Goal: Information Seeking & Learning: Learn about a topic

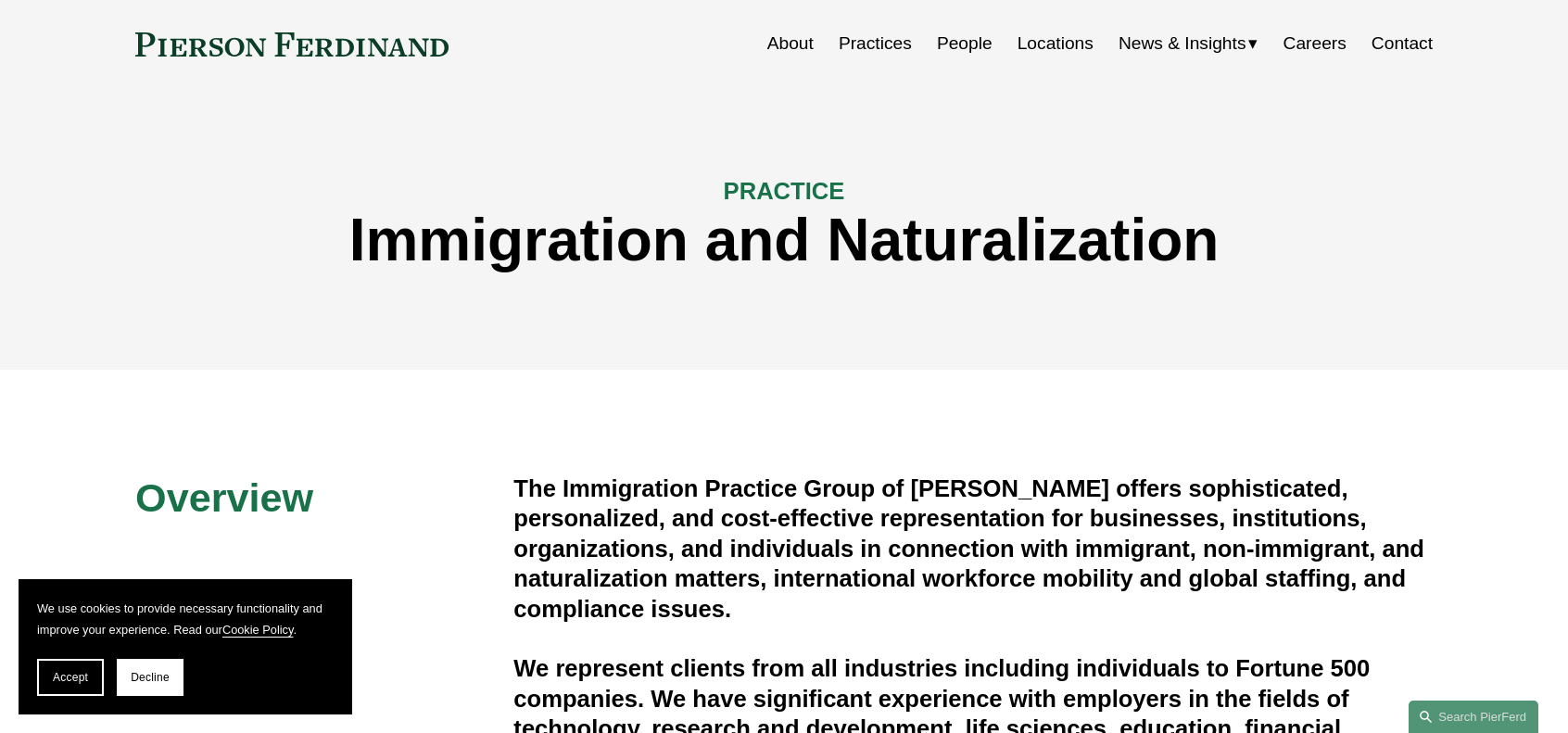
scroll to position [93, 0]
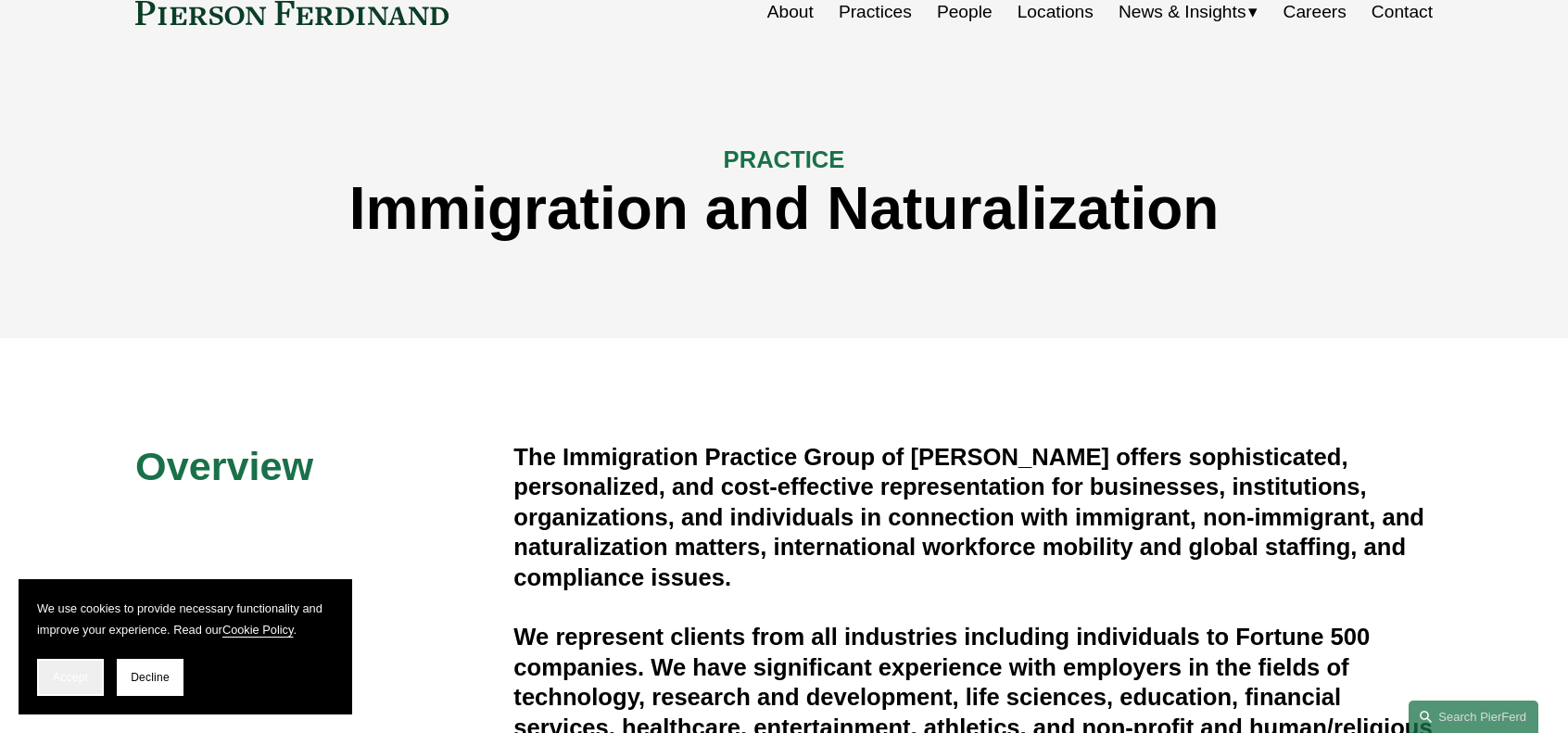
click at [90, 682] on button "Accept" at bounding box center [71, 678] width 67 height 38
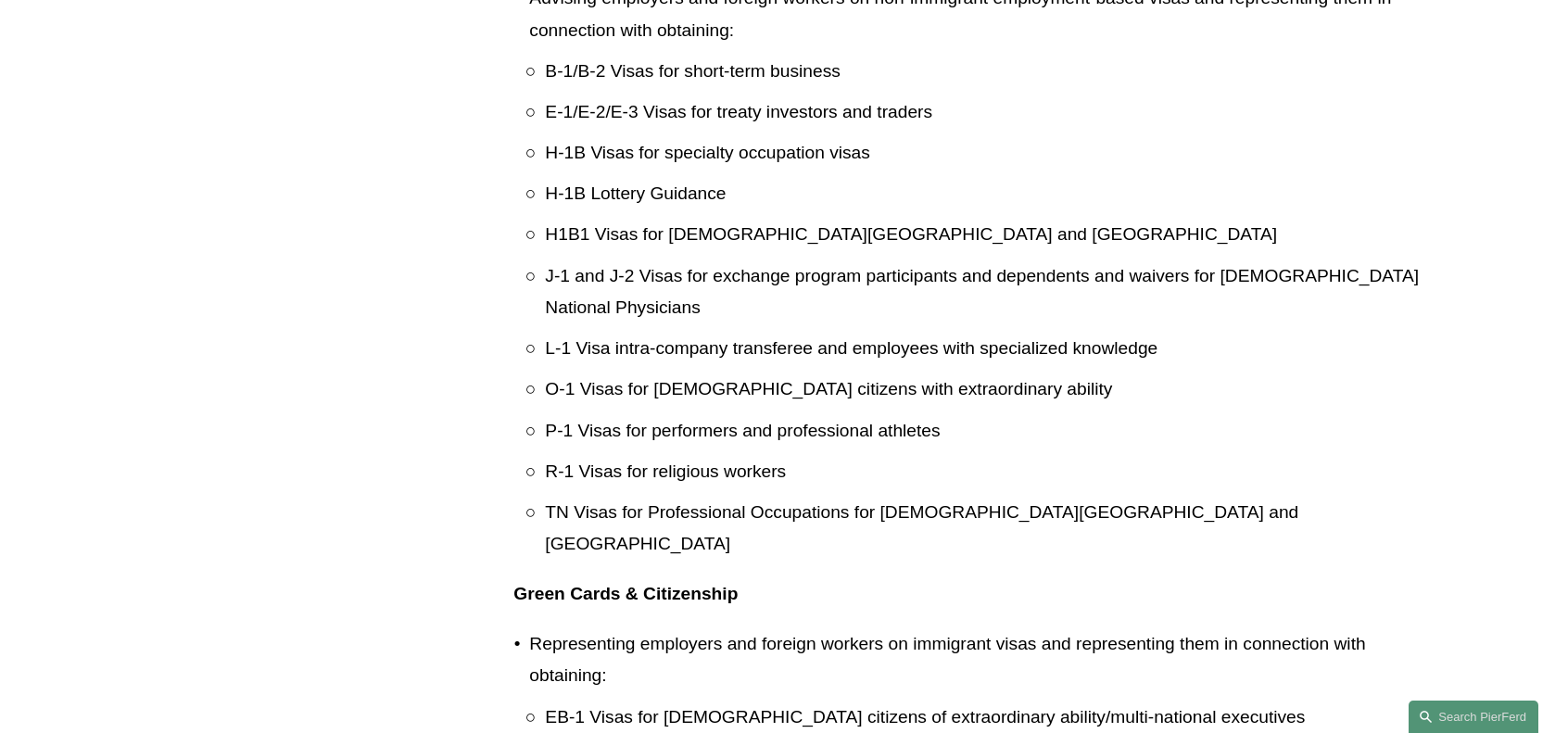
scroll to position [1576, 0]
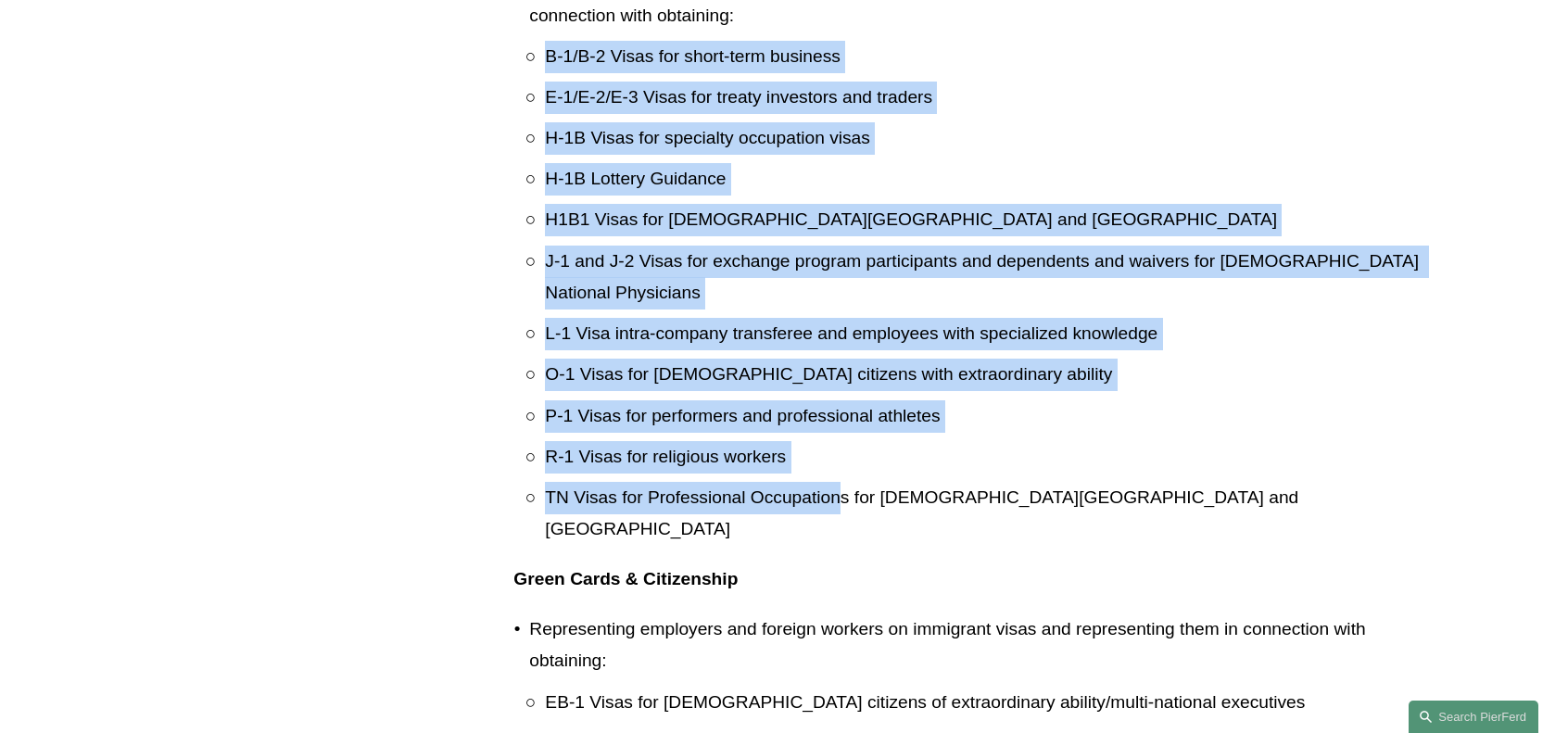
drag, startPoint x: 852, startPoint y: 452, endPoint x: 902, endPoint y: 25, distance: 429.9
click at [902, 25] on li "Advising employers and foreign workers on non-immigrant employment-based visas …" at bounding box center [980, 257] width 903 height 579
click at [902, 25] on p "Advising employers and foreign workers on non-immigrant employment-based visas …" at bounding box center [980, -1] width 903 height 64
drag, startPoint x: 901, startPoint y: 25, endPoint x: 904, endPoint y: 489, distance: 464.0
click at [906, 494] on li "Advising employers and foreign workers on non-immigrant employment-based visas …" at bounding box center [980, 257] width 903 height 579
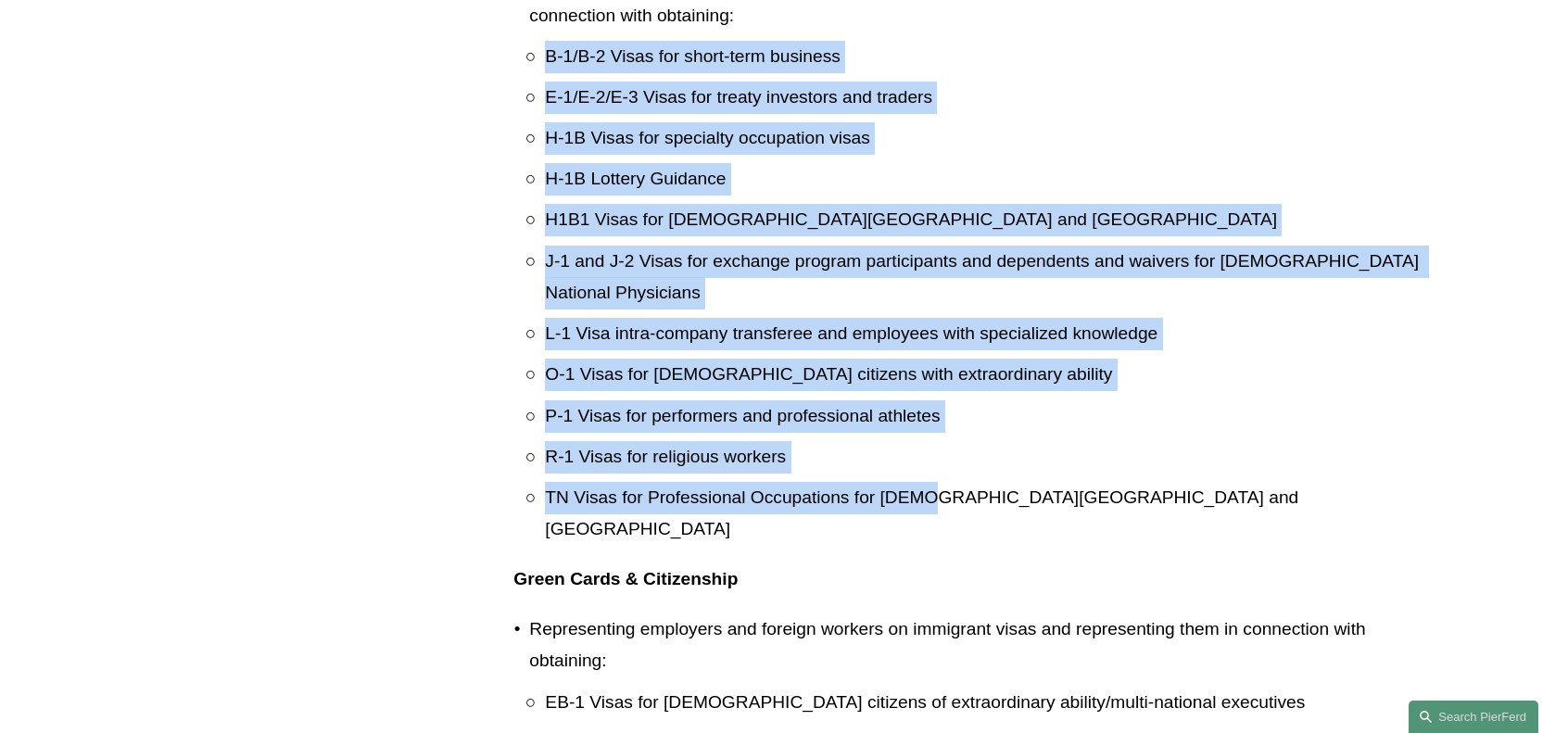
click at [904, 489] on p "TN Visas for Professional Occupations for citizens of Canada and Mexico" at bounding box center [988, 514] width 888 height 64
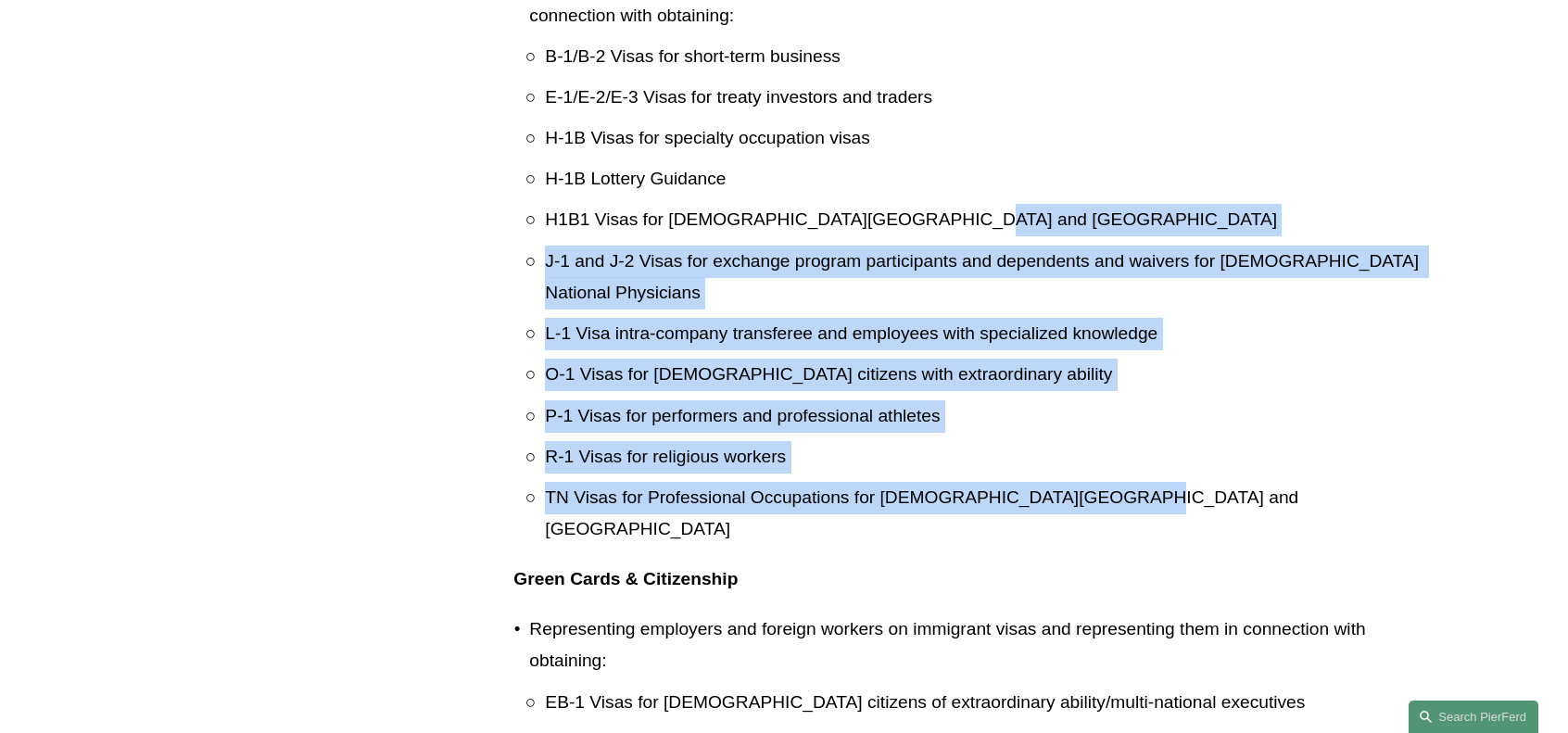
drag, startPoint x: 1153, startPoint y: 425, endPoint x: 1019, endPoint y: 140, distance: 314.9
click at [1019, 140] on ul "B-1/B-2 Visas for short-term business E-1/E-2/E-3 Visas for treaty investors an…" at bounding box center [980, 292] width 903 height 505
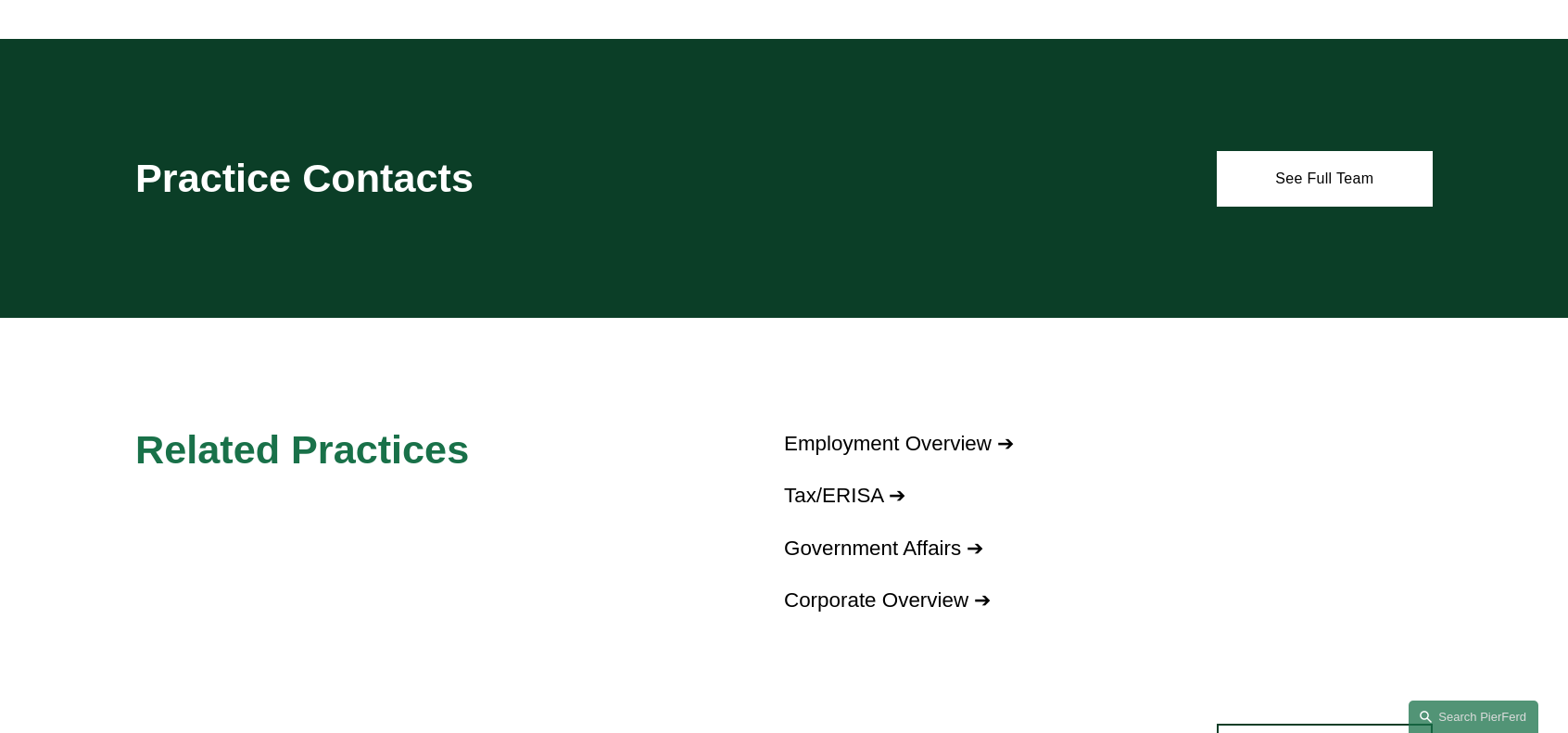
scroll to position [3431, 0]
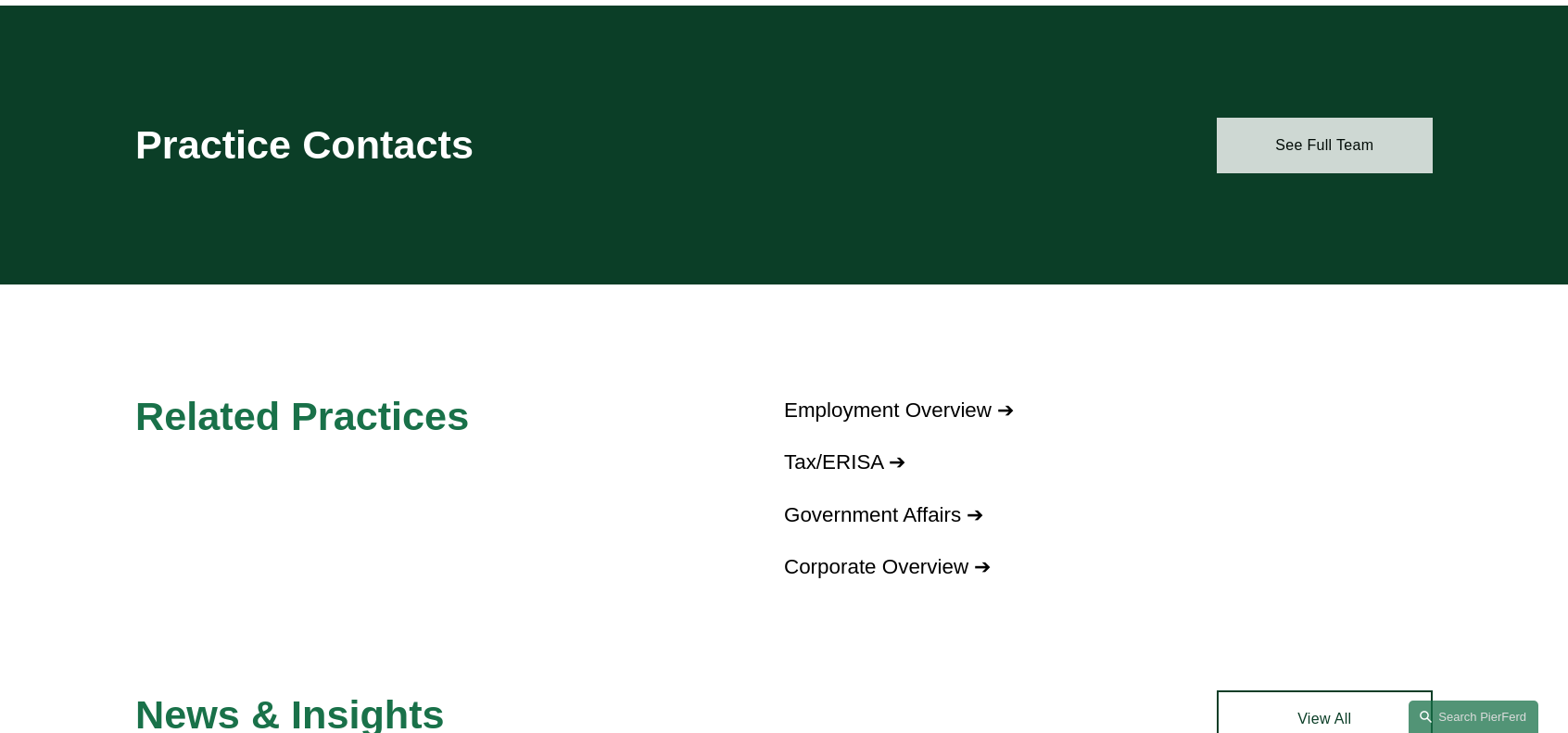
click at [1267, 125] on link "See Full Team" at bounding box center [1324, 145] width 216 height 55
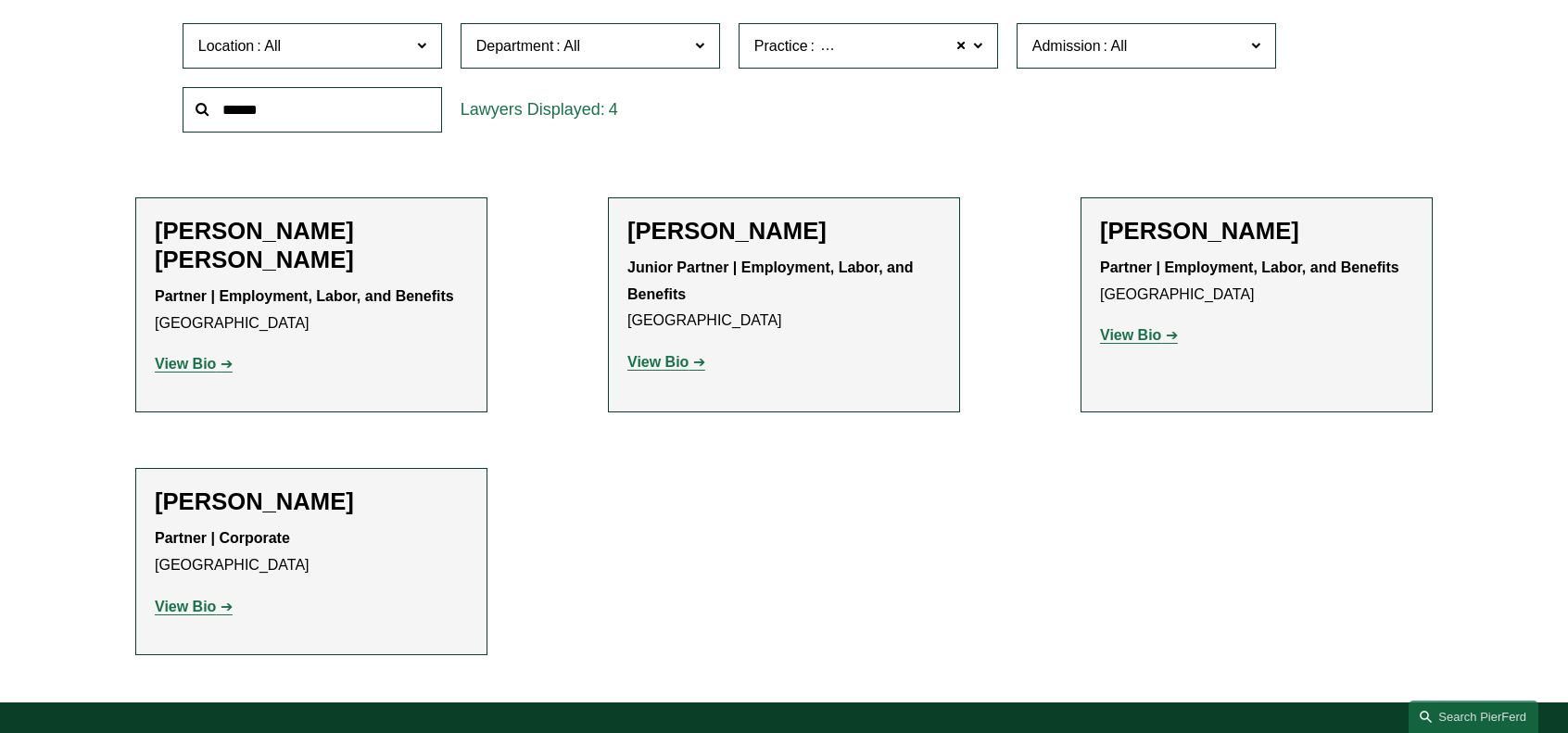
scroll to position [742, 0]
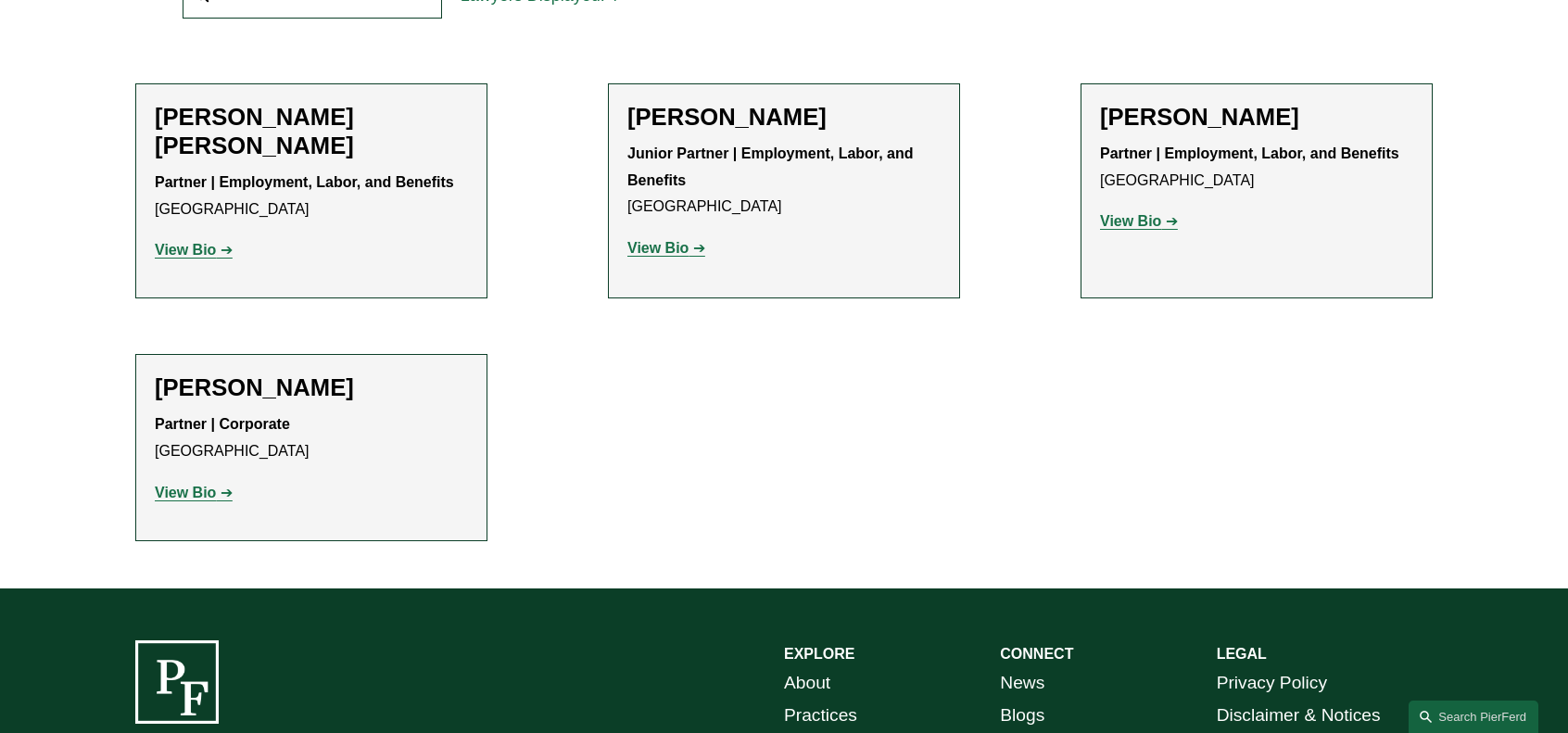
click at [1126, 218] on strong "View Bio" at bounding box center [1131, 221] width 61 height 16
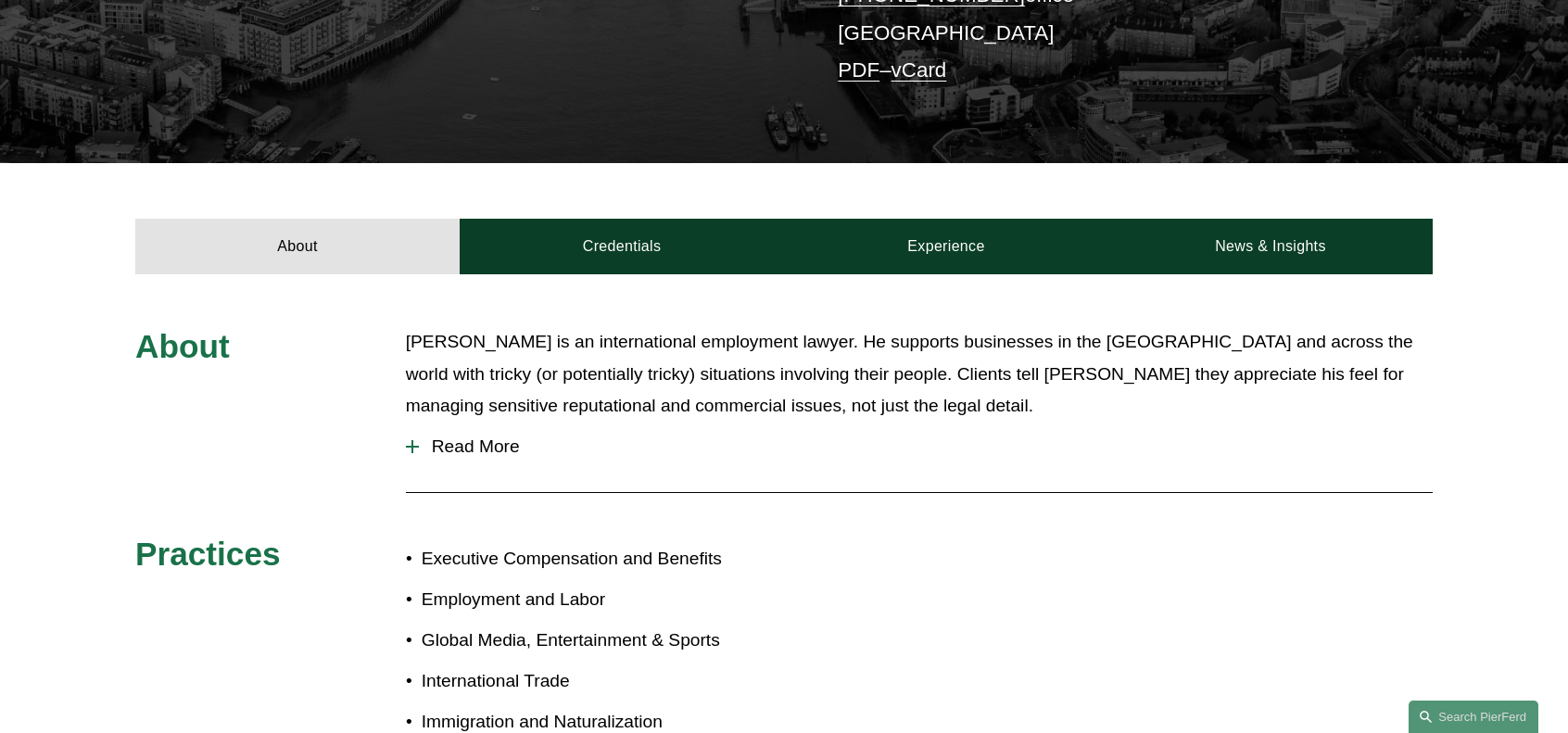
scroll to position [463, 0]
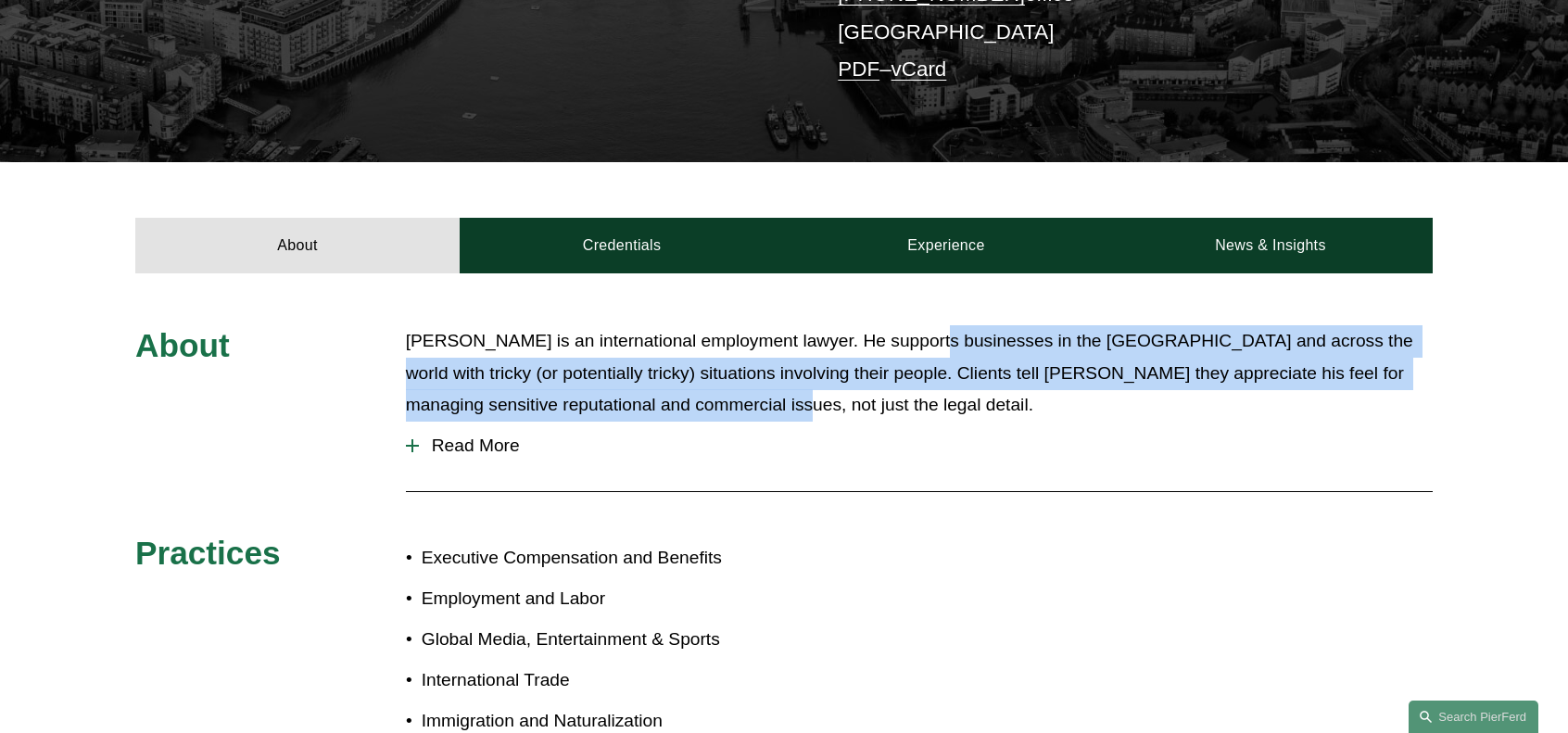
drag, startPoint x: 912, startPoint y: 420, endPoint x: 915, endPoint y: 304, distance: 116.0
click at [915, 304] on div "About [PERSON_NAME] is an international employment lawyer. He supports business…" at bounding box center [784, 556] width 1568 height 565
drag, startPoint x: 913, startPoint y: 308, endPoint x: 932, endPoint y: 404, distance: 97.9
click at [932, 404] on div "About [PERSON_NAME] is an international employment lawyer. He supports business…" at bounding box center [784, 556] width 1568 height 565
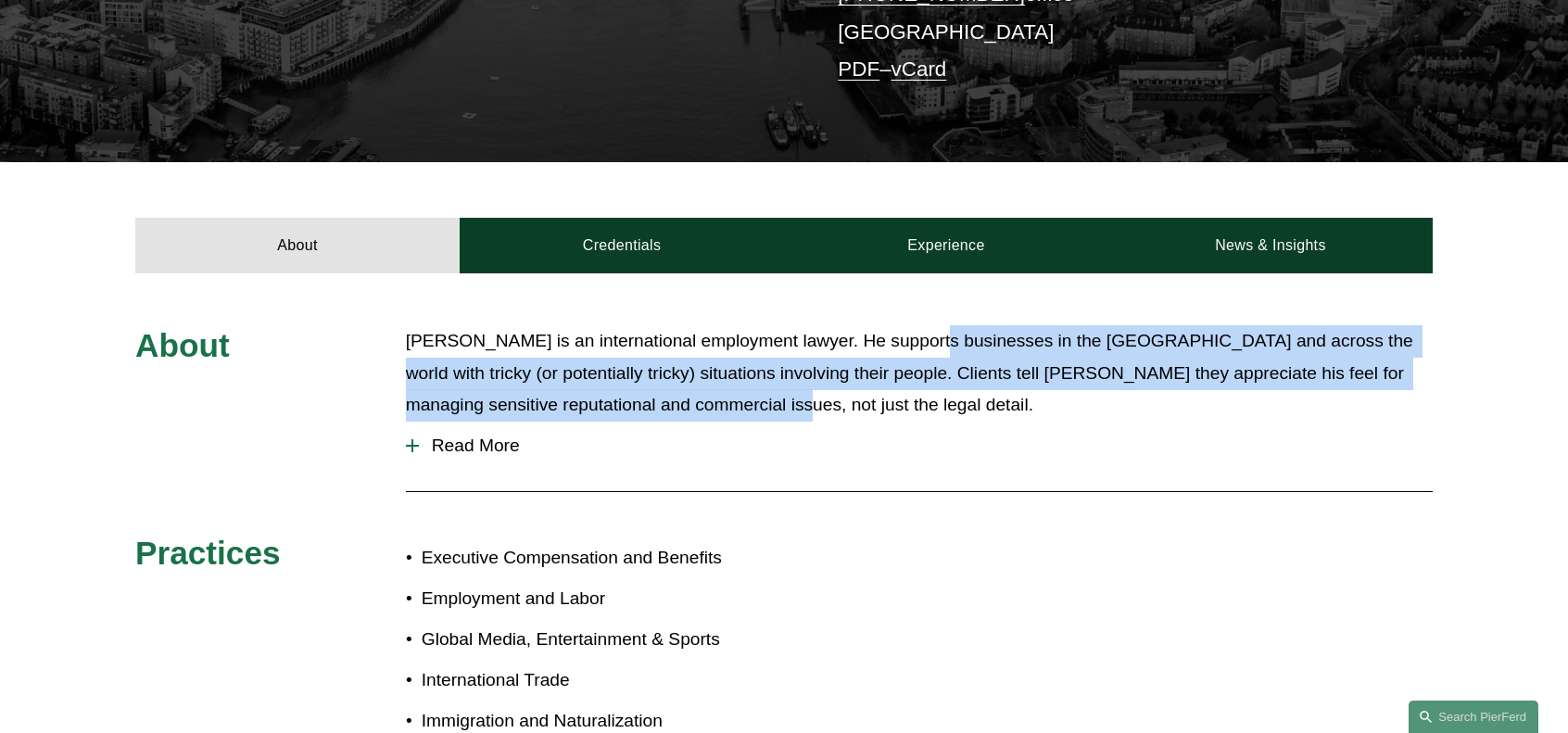
click at [932, 404] on p "[PERSON_NAME] is an international employment lawyer. He supports businesses in …" at bounding box center [919, 373] width 1027 height 97
drag, startPoint x: 941, startPoint y: 373, endPoint x: 945, endPoint y: 314, distance: 59.1
click at [945, 314] on div "About [PERSON_NAME] is an international employment lawyer. He supports business…" at bounding box center [784, 556] width 1568 height 565
click at [508, 451] on span "Read More" at bounding box center [925, 446] width 1014 height 21
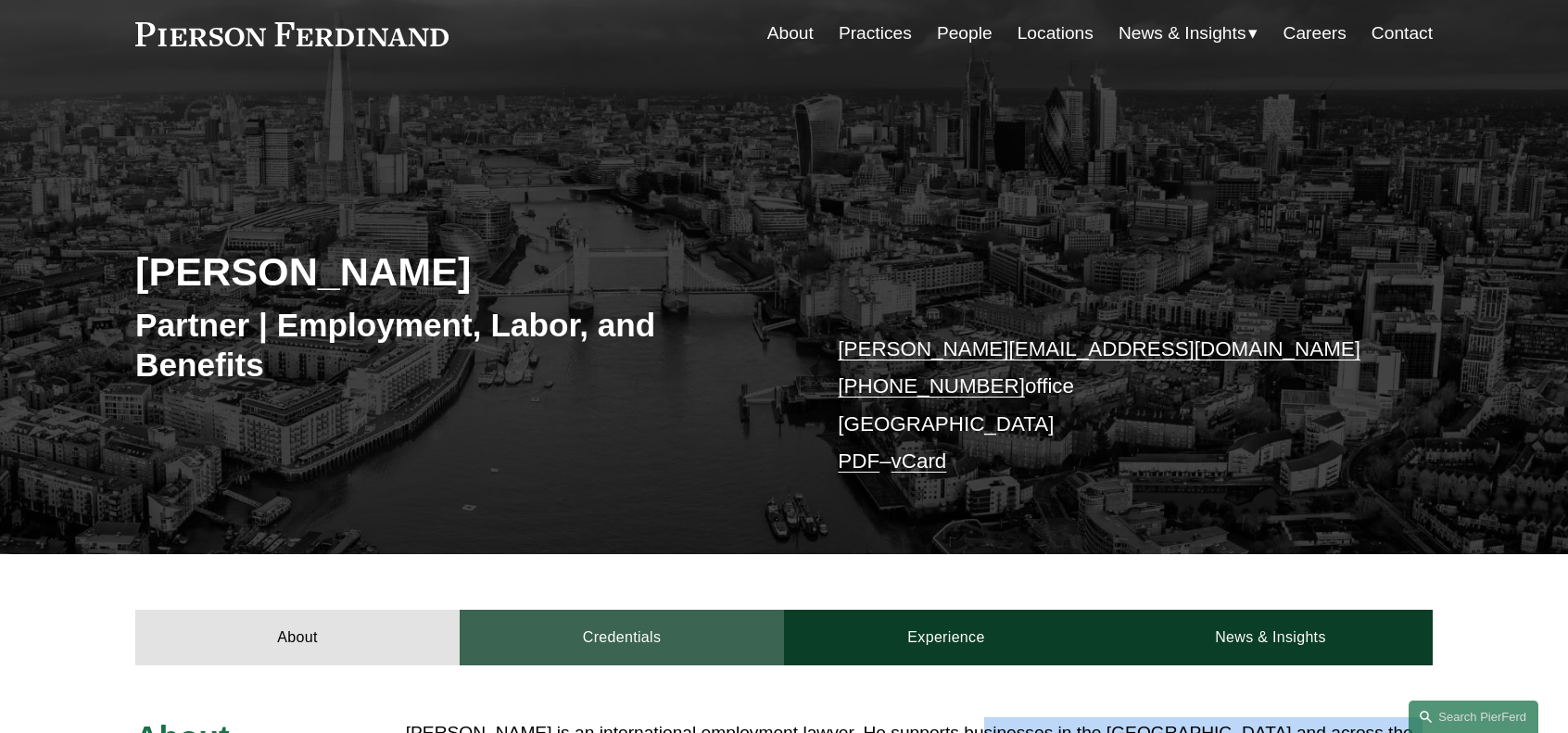
scroll to position [0, 0]
